Goal: Transaction & Acquisition: Book appointment/travel/reservation

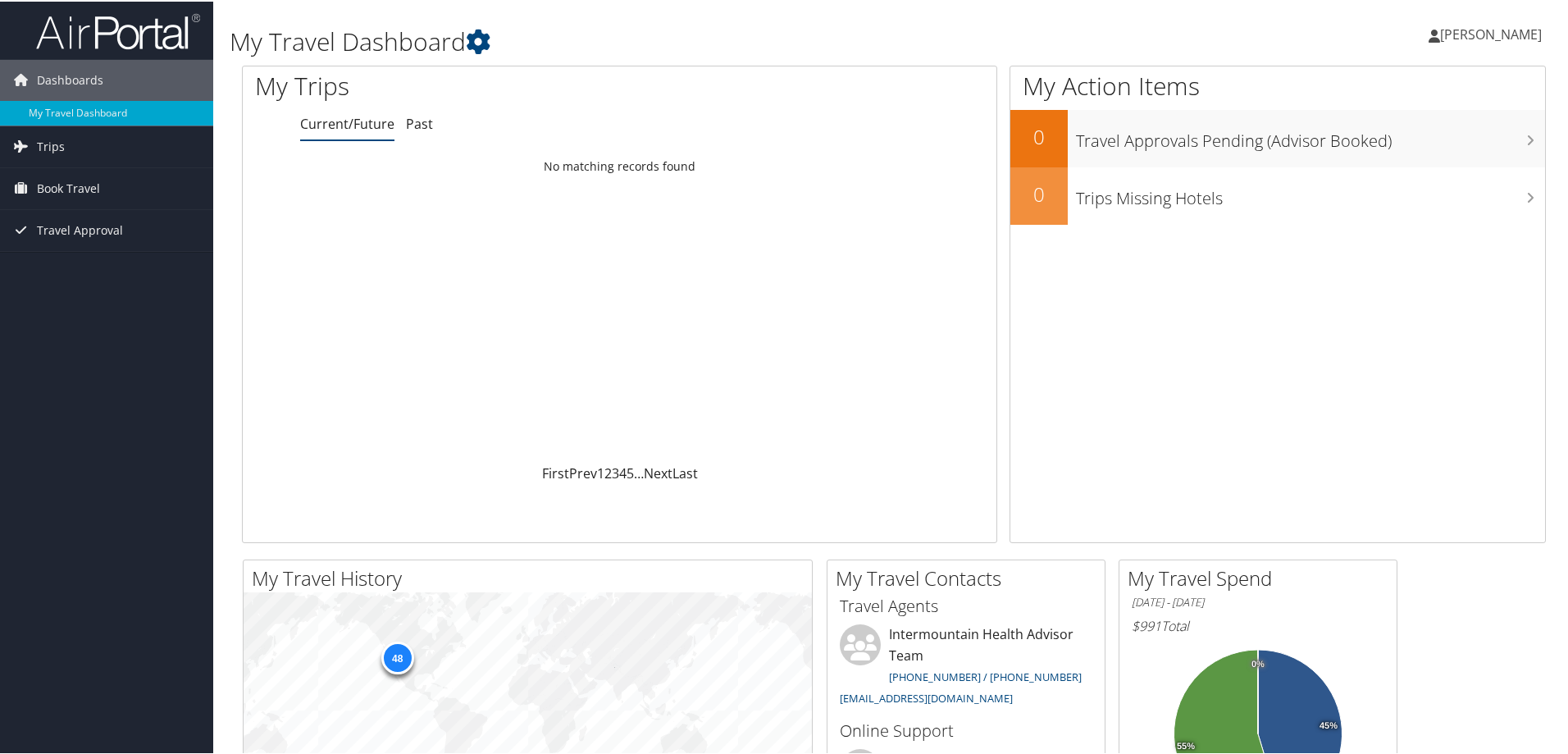
click at [999, 554] on div "My Trips Current/Future Past Loading... No matching records found First Prev 1 …" at bounding box center [894, 311] width 1329 height 494
click at [53, 183] on span "Book Travel" at bounding box center [68, 187] width 63 height 41
click at [115, 271] on link "Book/Manage Online Trips" at bounding box center [106, 269] width 213 height 25
